Goal: Task Accomplishment & Management: Manage account settings

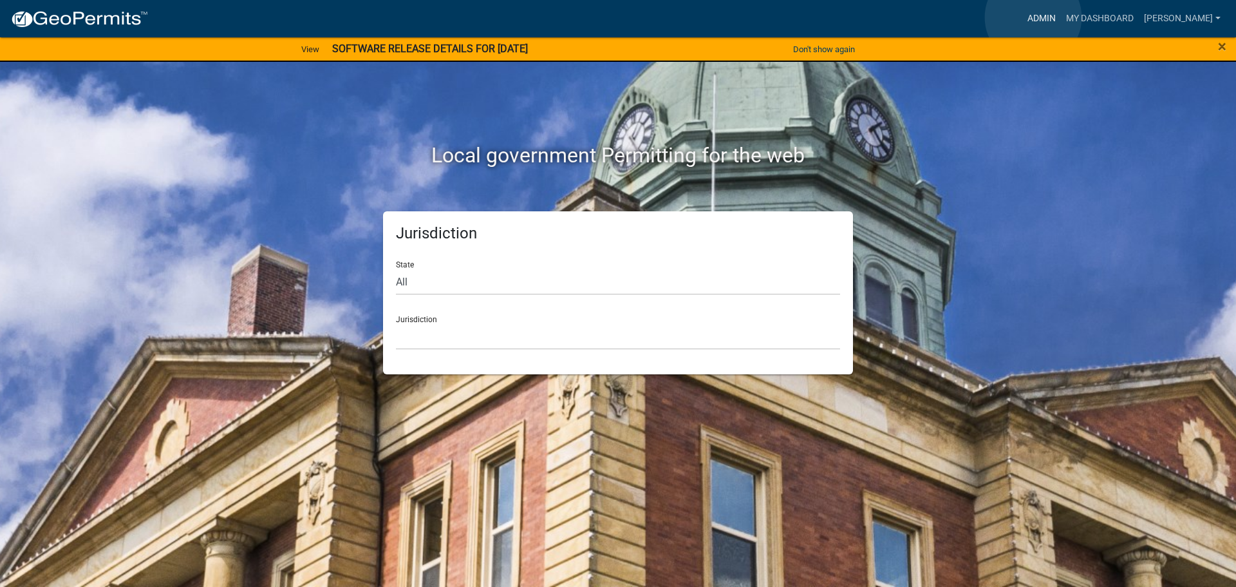
click at [1033, 17] on link "Admin" at bounding box center [1041, 18] width 39 height 24
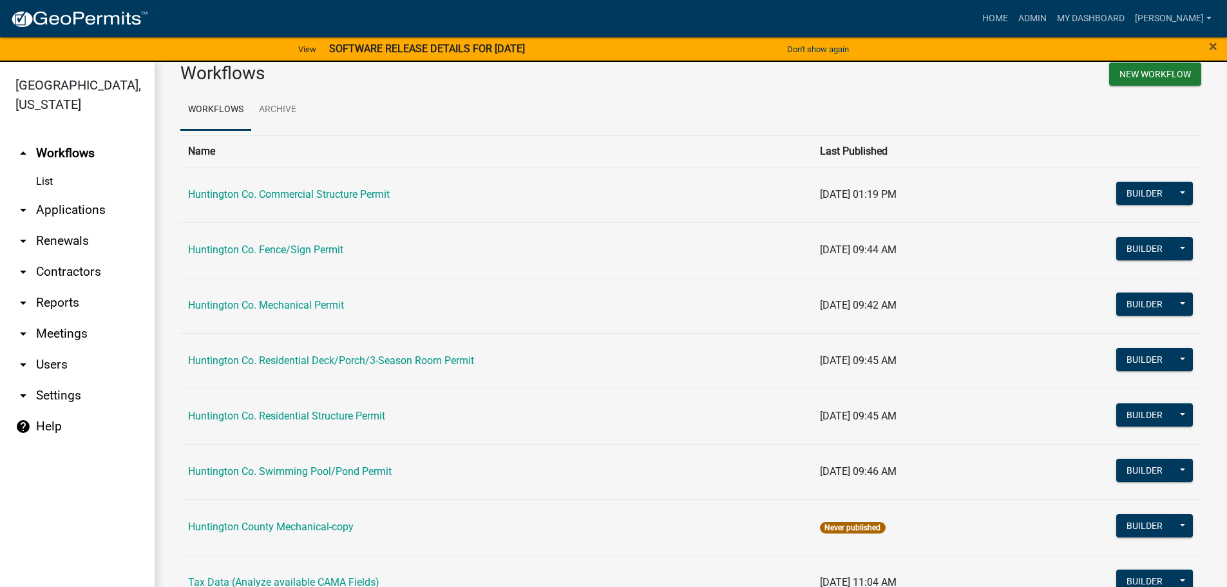
scroll to position [64, 0]
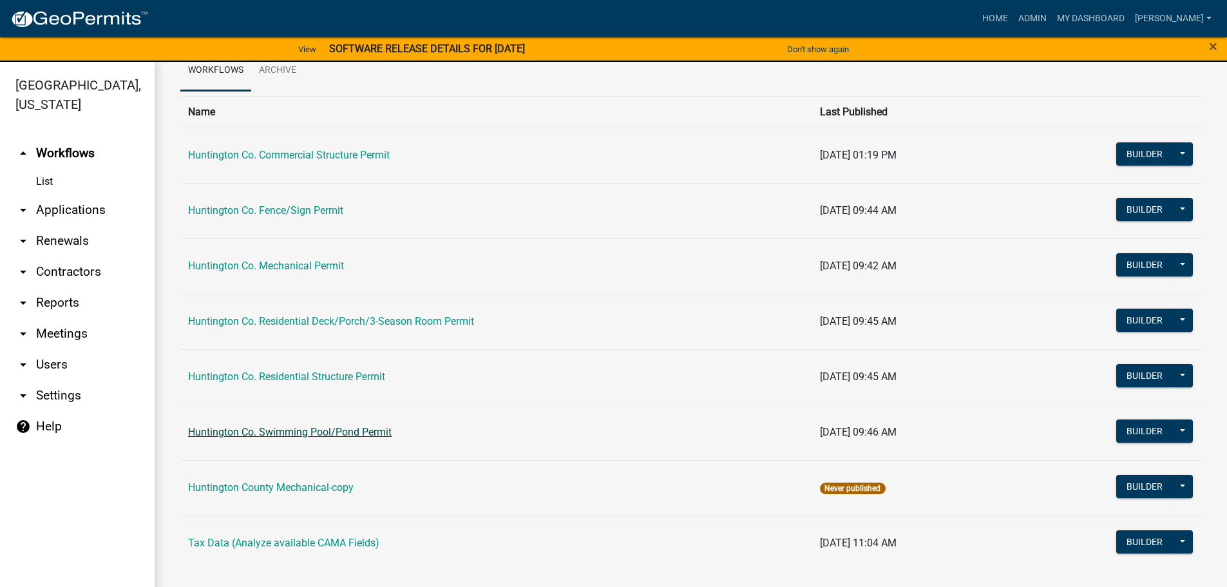
click at [329, 436] on link "Huntington Co. Swimming Pool/Pond Permit" at bounding box center [289, 432] width 203 height 12
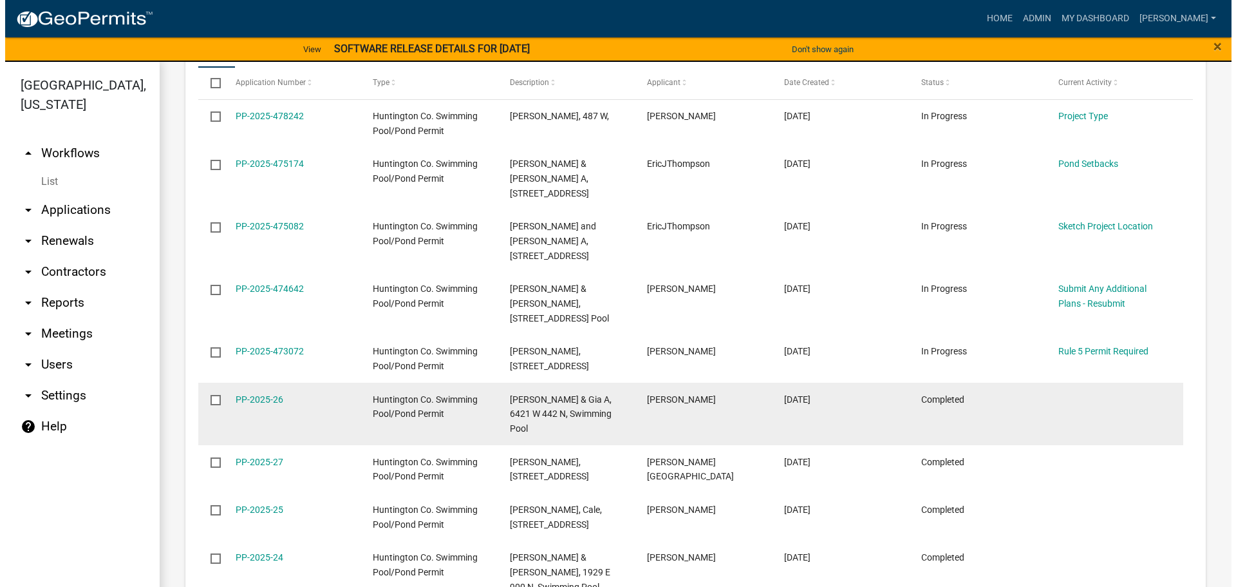
scroll to position [796, 0]
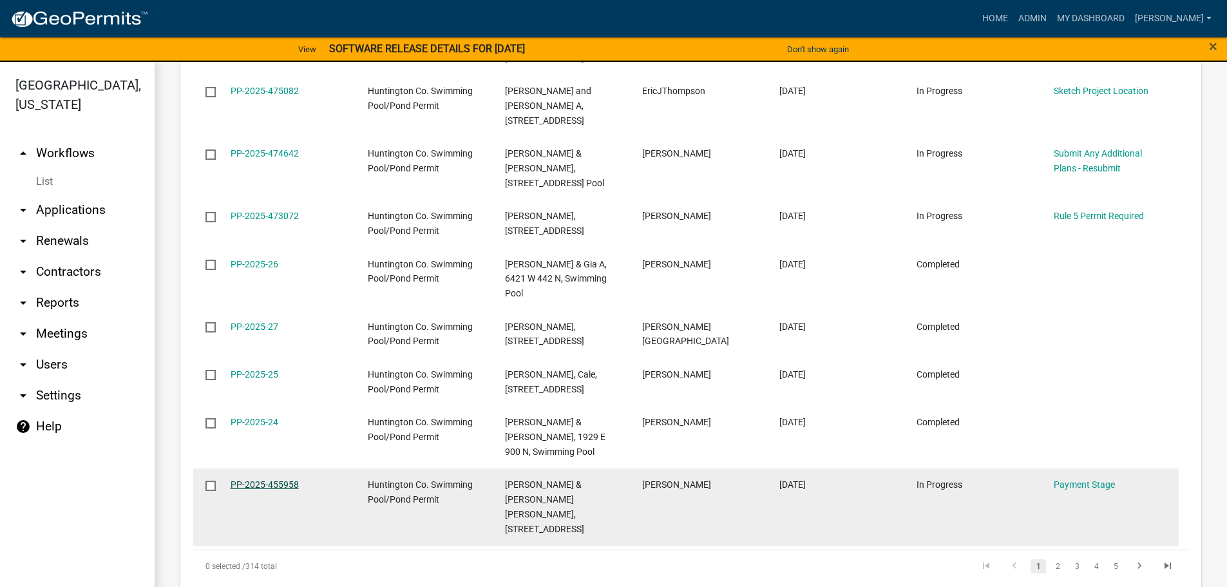
click at [251, 479] on link "PP-2025-455958" at bounding box center [264, 484] width 68 height 10
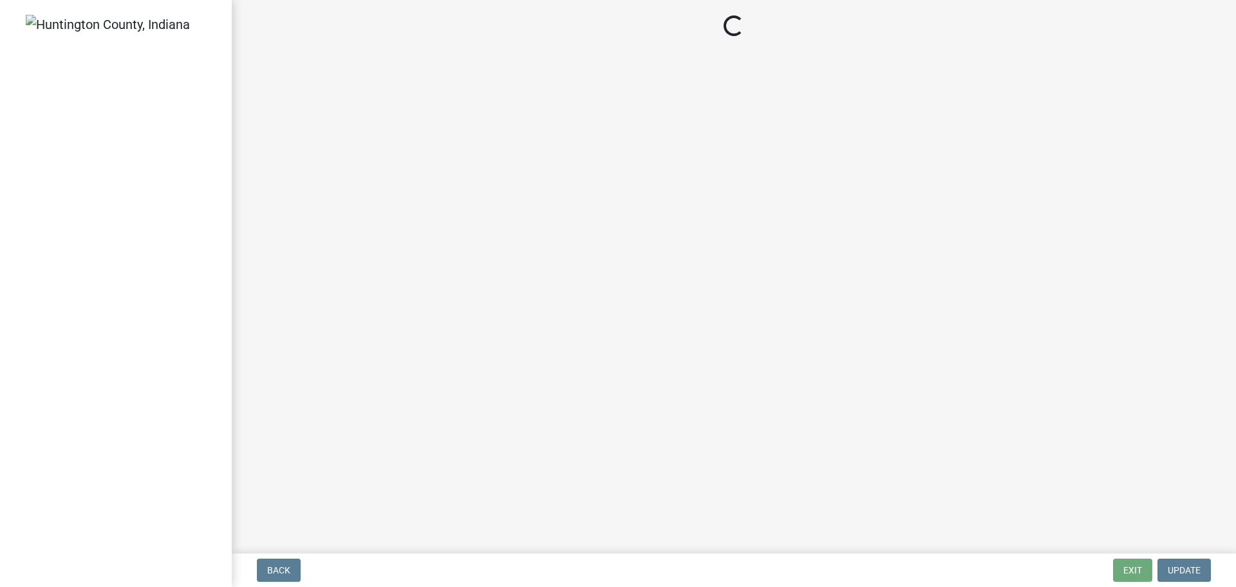
select select "3: 3"
